Goal: Task Accomplishment & Management: Use online tool/utility

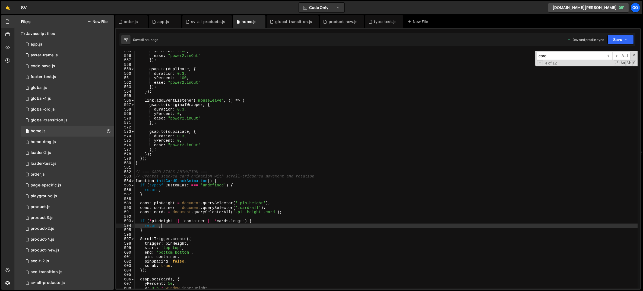
scroll to position [2482, 0]
click at [183, 104] on div "yPercent : - 100 , ease : "power2.inOut" }) ; gsap . to ( duplicate , { duratio…" at bounding box center [385, 172] width 503 height 247
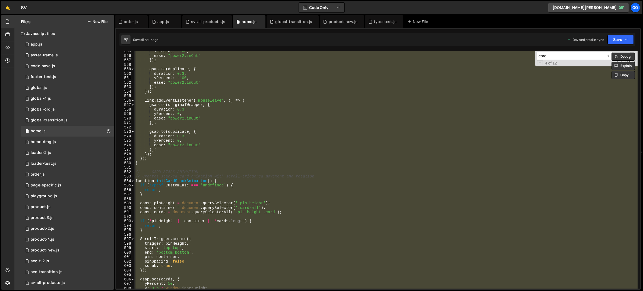
click at [214, 112] on div "yPercent : - 100 , ease : "power2.inOut" }) ; gsap . to ( duplicate , { duratio…" at bounding box center [385, 170] width 503 height 238
type textarea "yPercent: 0,"
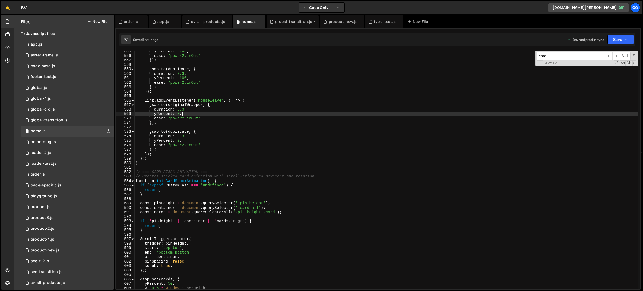
drag, startPoint x: 289, startPoint y: 22, endPoint x: 290, endPoint y: 94, distance: 72.2
click at [289, 22] on div "global-transition.js" at bounding box center [293, 21] width 37 height 5
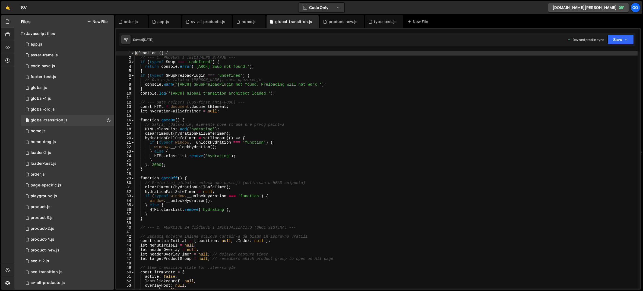
click at [293, 100] on div "( function ( ) { // --- 1. PROVERE I INICIJALNO STANJE --- if ( typeof Swup ===…" at bounding box center [386, 174] width 503 height 247
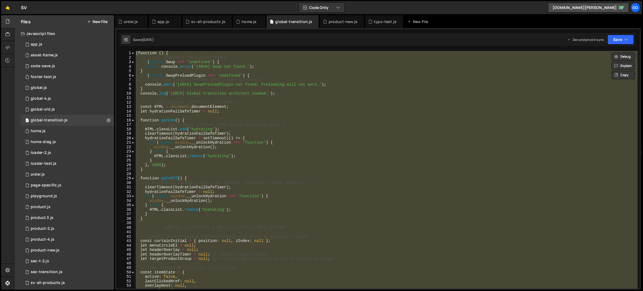
click at [236, 131] on div "( function ( ) { // --- 1. PROVERE I INICIJALNO STANJE --- if ( typeof Swup ===…" at bounding box center [386, 170] width 503 height 238
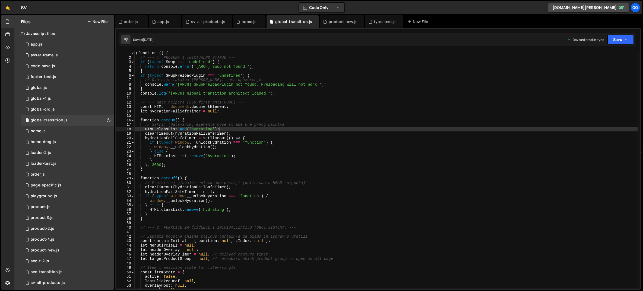
type textarea "})();"
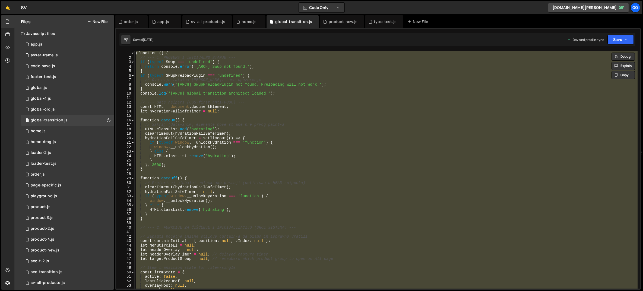
paste textarea
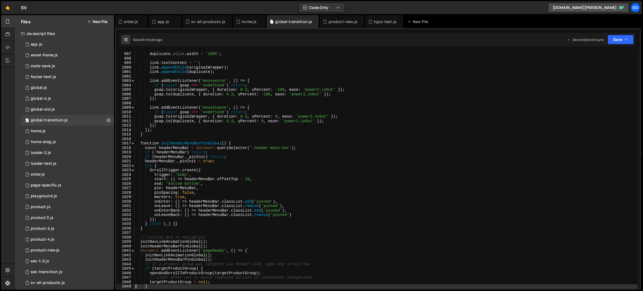
click at [249, 98] on div "duplicate . style . left = '0' ; duplicate . style . width = '100%' ; link . te…" at bounding box center [386, 170] width 503 height 247
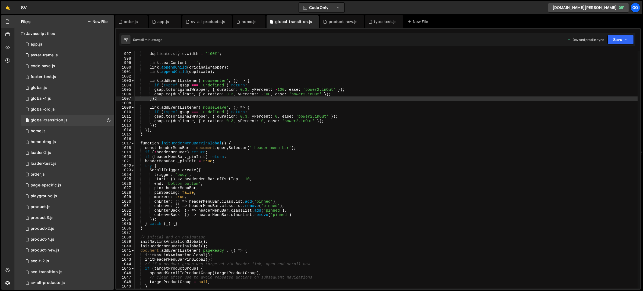
type textarea "})();"
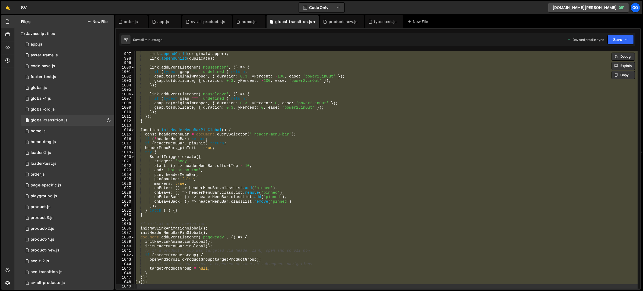
scroll to position [4441, 0]
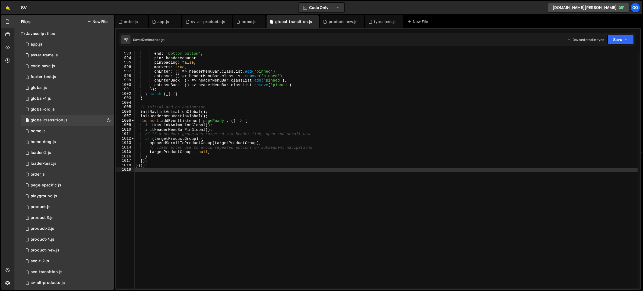
click at [277, 132] on div "start : ( ) => headerMenuBar . offsetTop - 10 , end : 'bottom bottom' , pin : h…" at bounding box center [386, 170] width 503 height 247
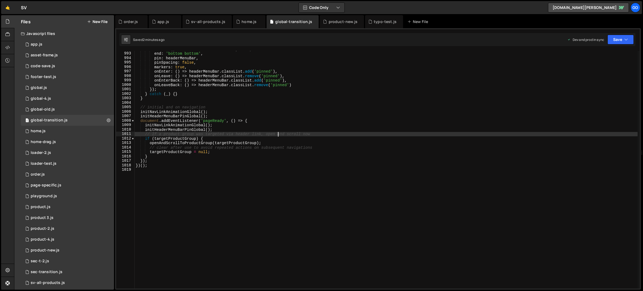
type textarea "})();"
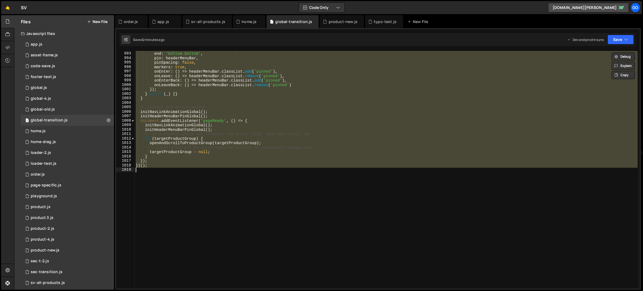
paste textarea
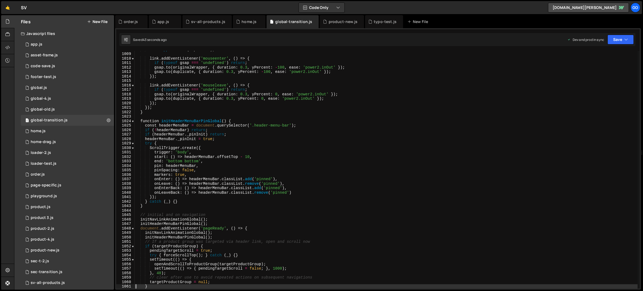
click at [295, 164] on div "link . appendChild ( duplicate ) ; link . addEventListener ( 'mouseenter' , ( )…" at bounding box center [386, 170] width 503 height 247
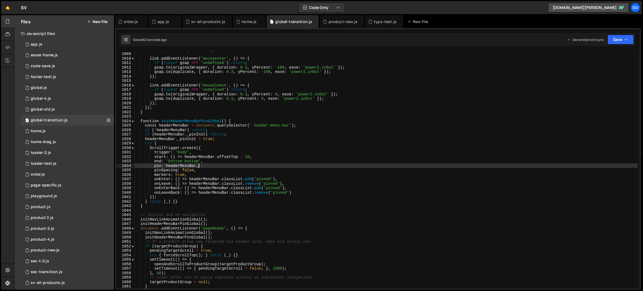
type textarea "})();"
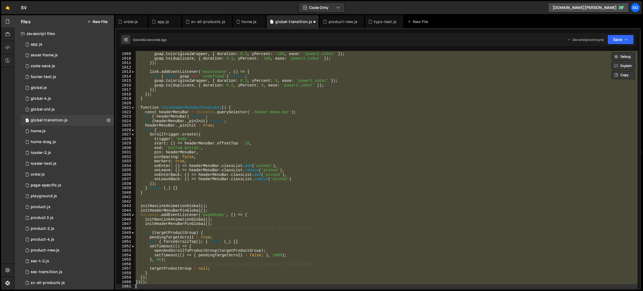
scroll to position [4441, 0]
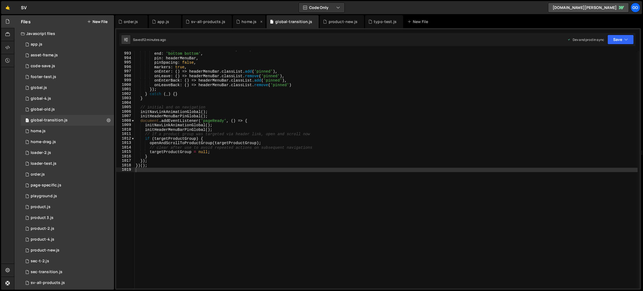
click at [244, 23] on div "home.js" at bounding box center [248, 21] width 15 height 5
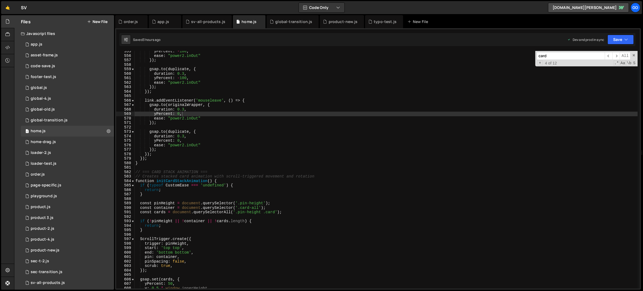
click at [247, 121] on div "yPercent : - 100 , ease : "power2.inOut" }) ; gsap . to ( duplicate , { duratio…" at bounding box center [385, 172] width 503 height 247
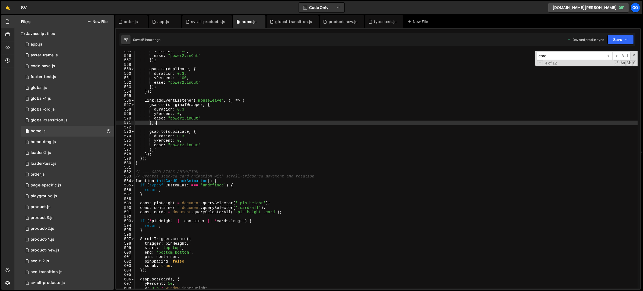
type textarea "// Header pin init moved to app.js"
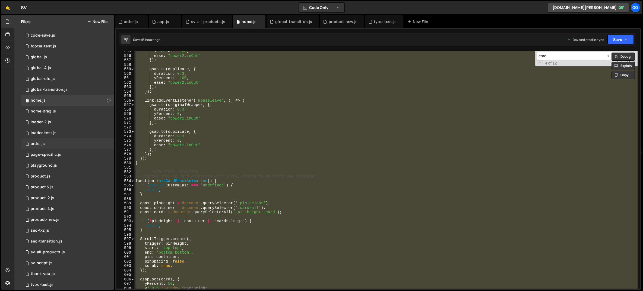
scroll to position [58, 0]
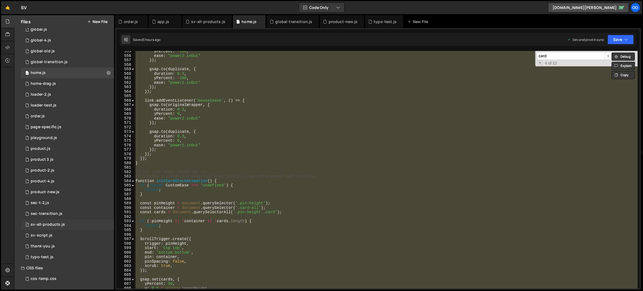
click at [52, 223] on div "sv-all-products.js" at bounding box center [48, 224] width 34 height 5
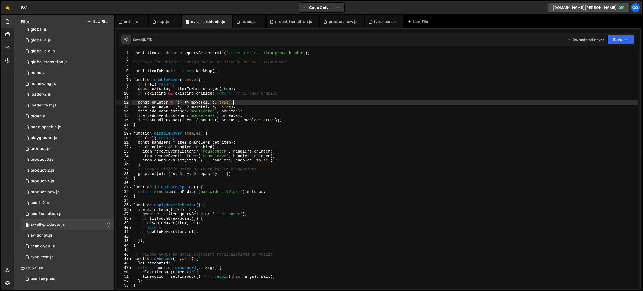
click at [241, 101] on div "const items = document . querySelectorAll ( '.item-single, .item-group-header' …" at bounding box center [384, 174] width 505 height 247
type textarea "window.addEventListener('resize', debounce(applyProductAssetHoverBehavior, 150)…"
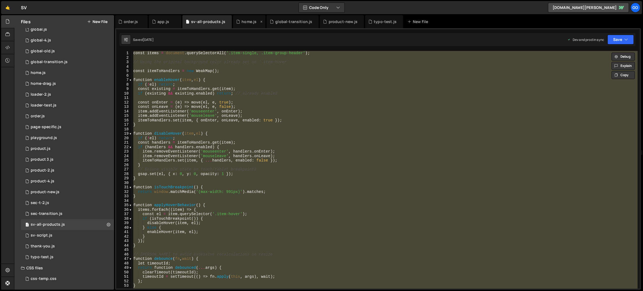
click at [245, 23] on div "home.js" at bounding box center [248, 21] width 15 height 5
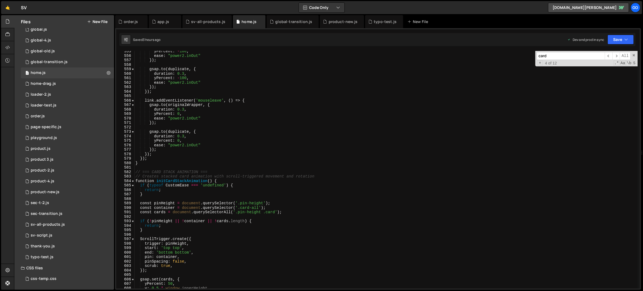
click at [242, 109] on div "yPercent : - 100 , ease : "power2.inOut" }) ; gsap . to ( duplicate , { duratio…" at bounding box center [385, 172] width 503 height 247
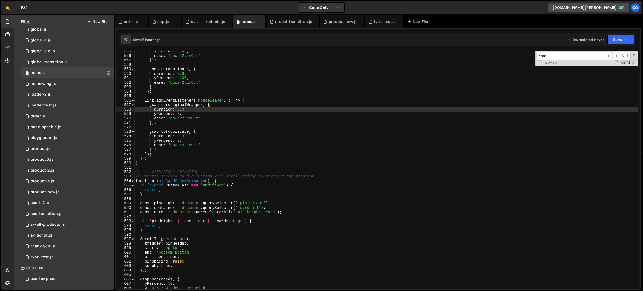
type textarea "// Header pin init moved to app.js"
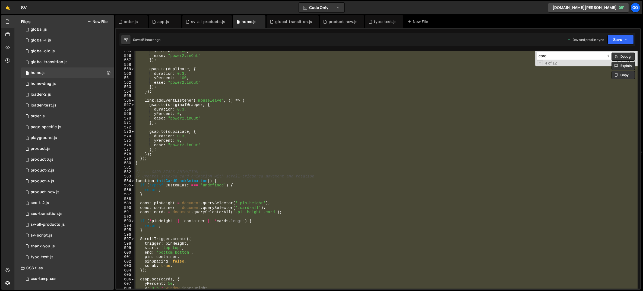
paste textarea
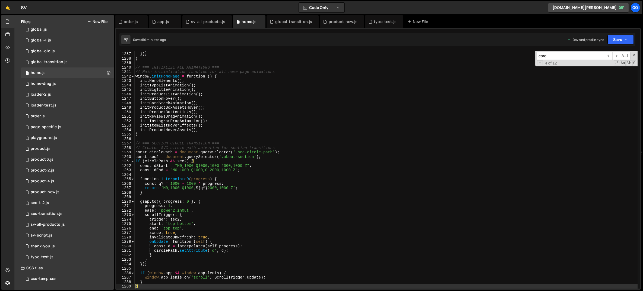
scroll to position [5533, 0]
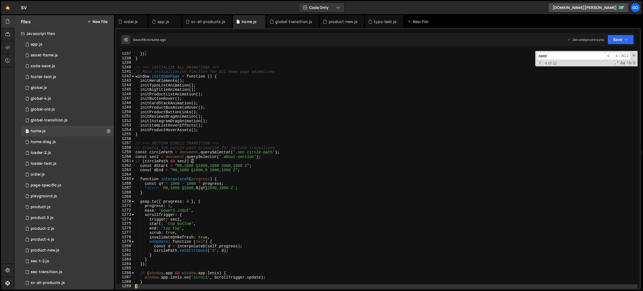
click at [223, 91] on div "} }) ; } // === INITIALIZE ALL ANIMATIONS === // Main initialization function f…" at bounding box center [385, 170] width 503 height 247
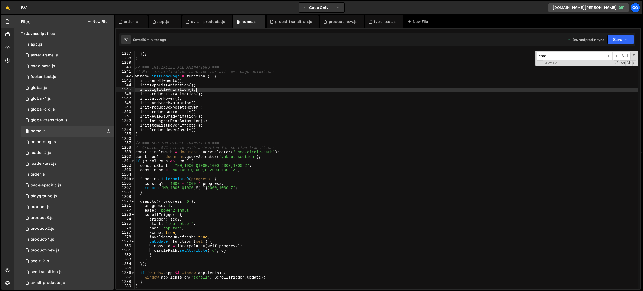
type textarea "// Header pin init moved to app.js"
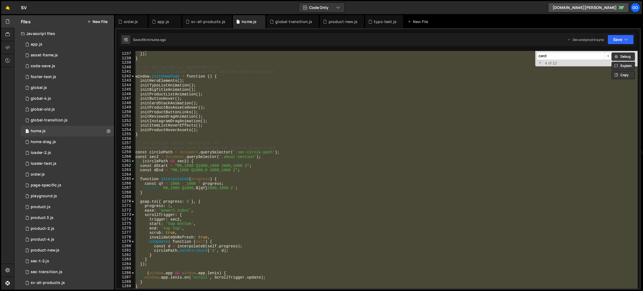
paste textarea
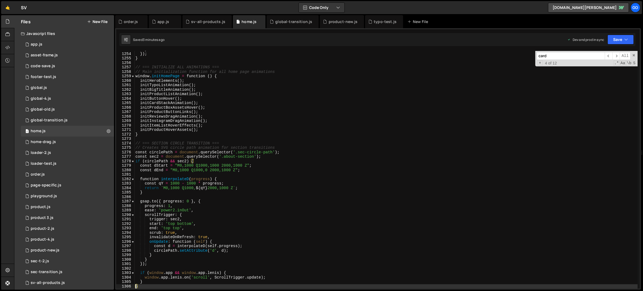
click at [240, 84] on div "} }) ; } // === INITIALIZE ALL ANIMATIONS === // Main initialization function f…" at bounding box center [385, 170] width 503 height 247
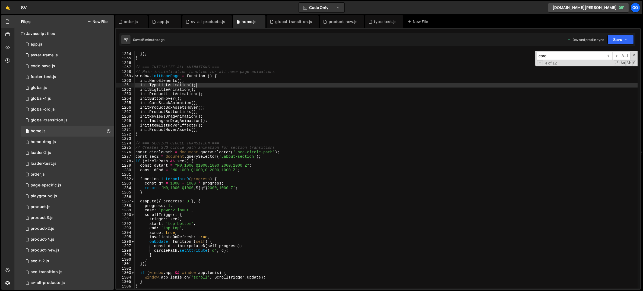
type textarea "// Header pin init moved to app.js"
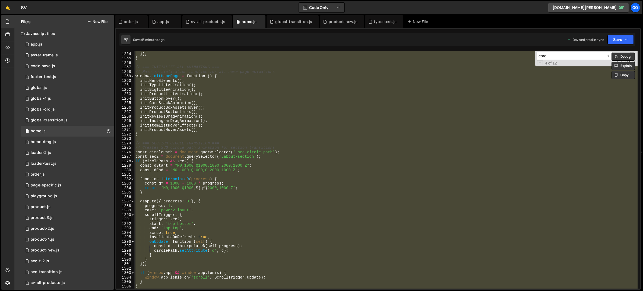
paste textarea
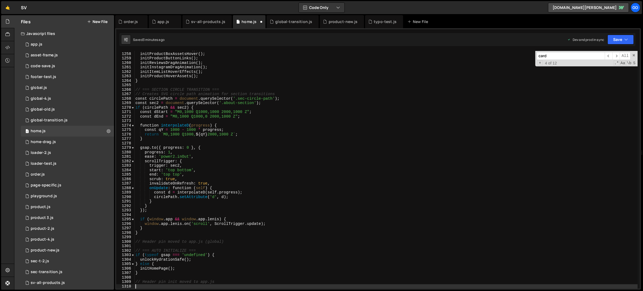
scroll to position [5627, 0]
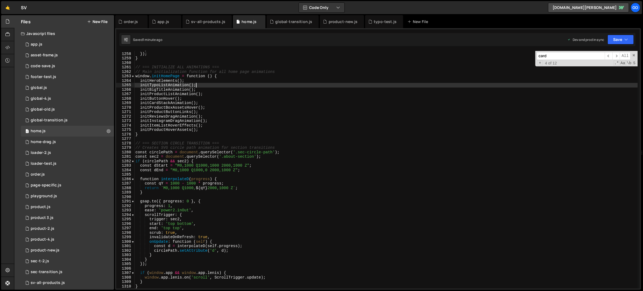
click at [205, 84] on div "} }) ; } // === INITIALIZE ALL ANIMATIONS === // Main initialization function f…" at bounding box center [385, 170] width 503 height 247
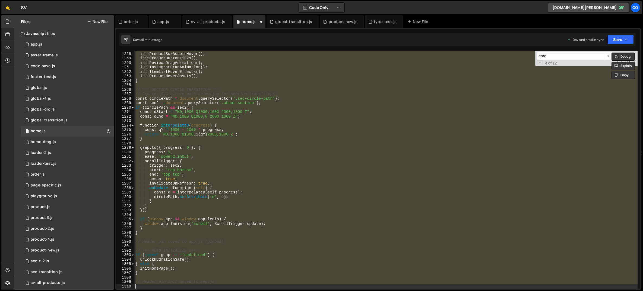
scroll to position [5780, 0]
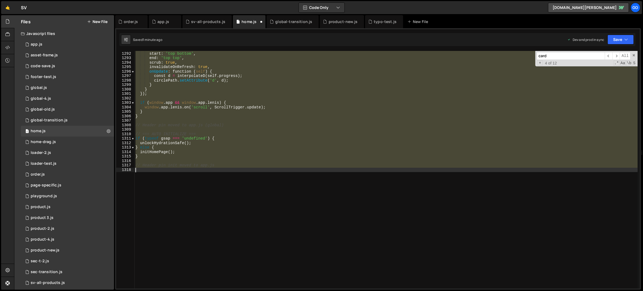
click at [259, 109] on div "trigger : sec2 , start : 'top bottom' , end : 'top top' , scrub : true , invali…" at bounding box center [385, 170] width 503 height 238
type textarea "window.app.[PERSON_NAME].on('scroll', ScrollTrigger.update);"
